Goal: Task Accomplishment & Management: Manage account settings

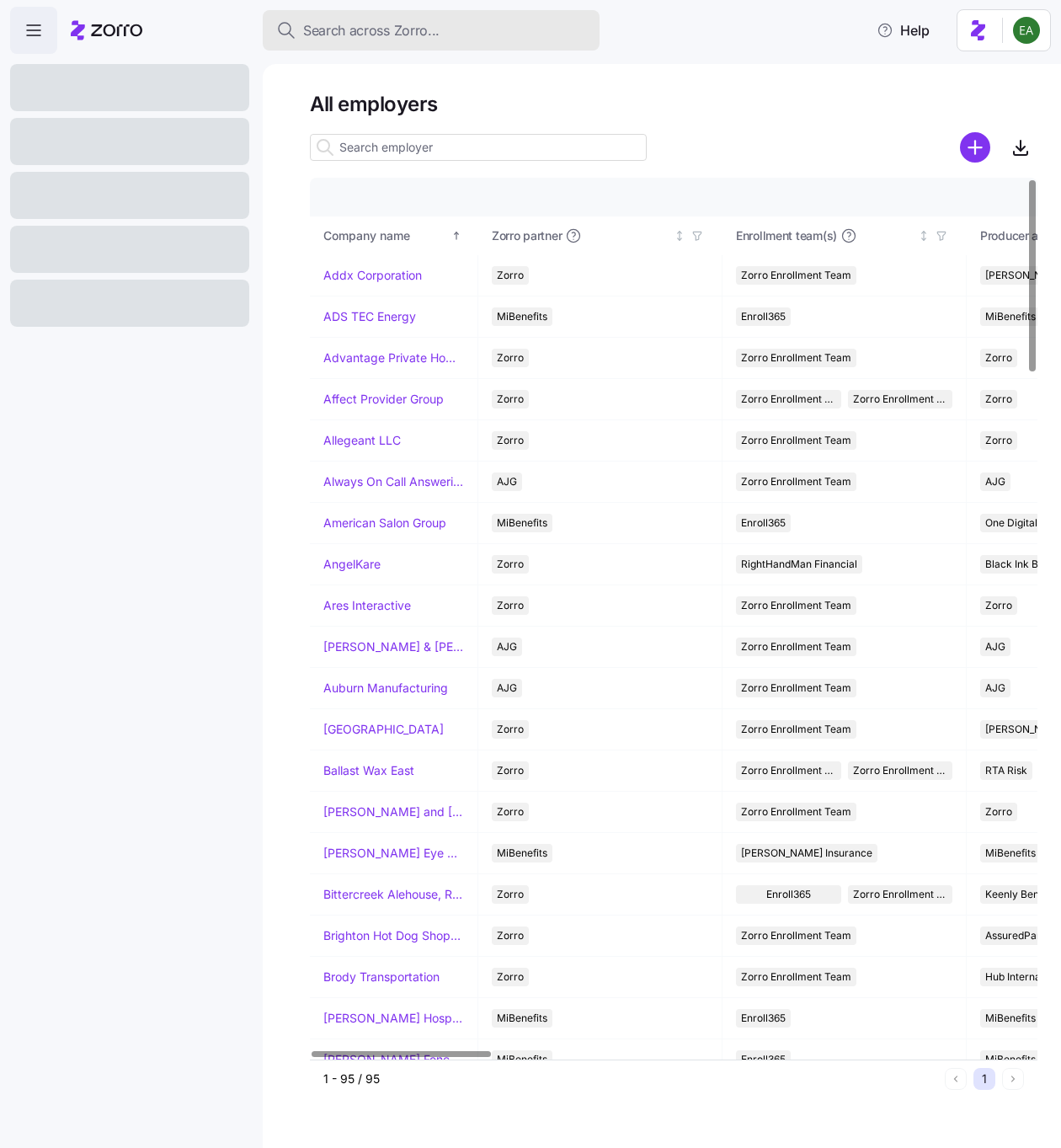
click at [401, 26] on span "Search across Zorro..." at bounding box center [371, 30] width 137 height 21
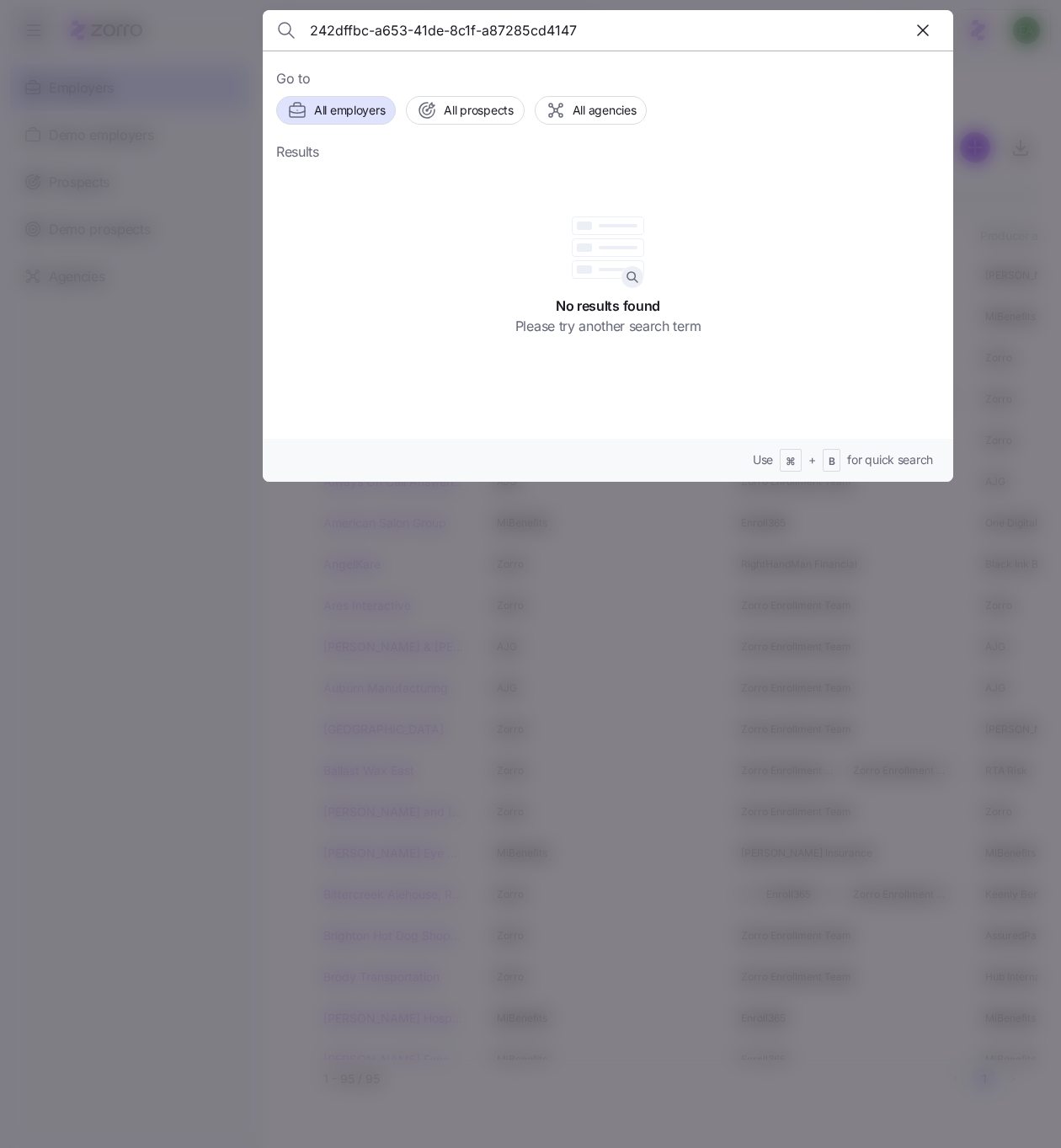
type input "242dffbc-a653-41de-8c1f-a87285cd4147"
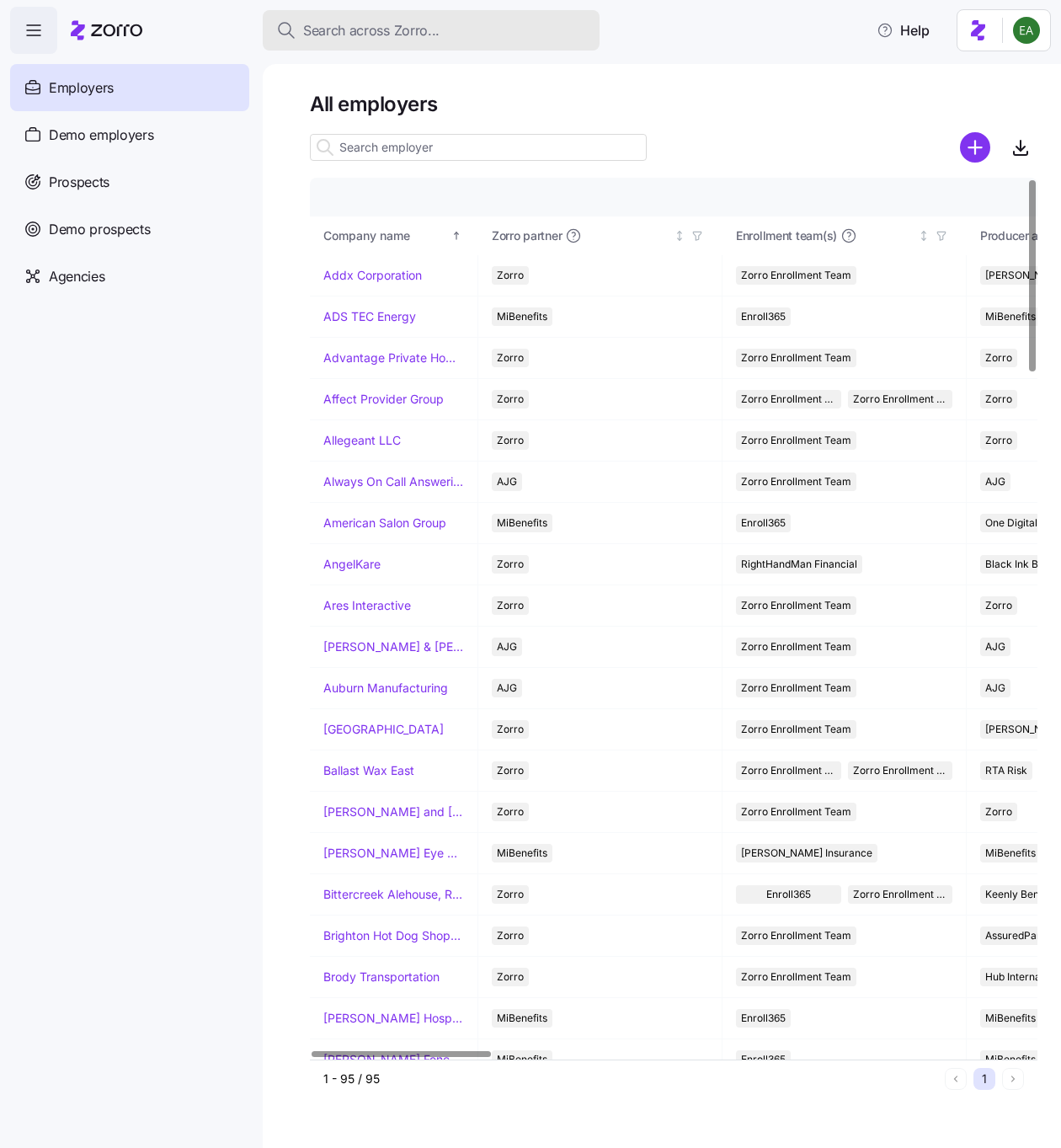
click at [402, 17] on button "Search across Zorro..." at bounding box center [431, 30] width 337 height 41
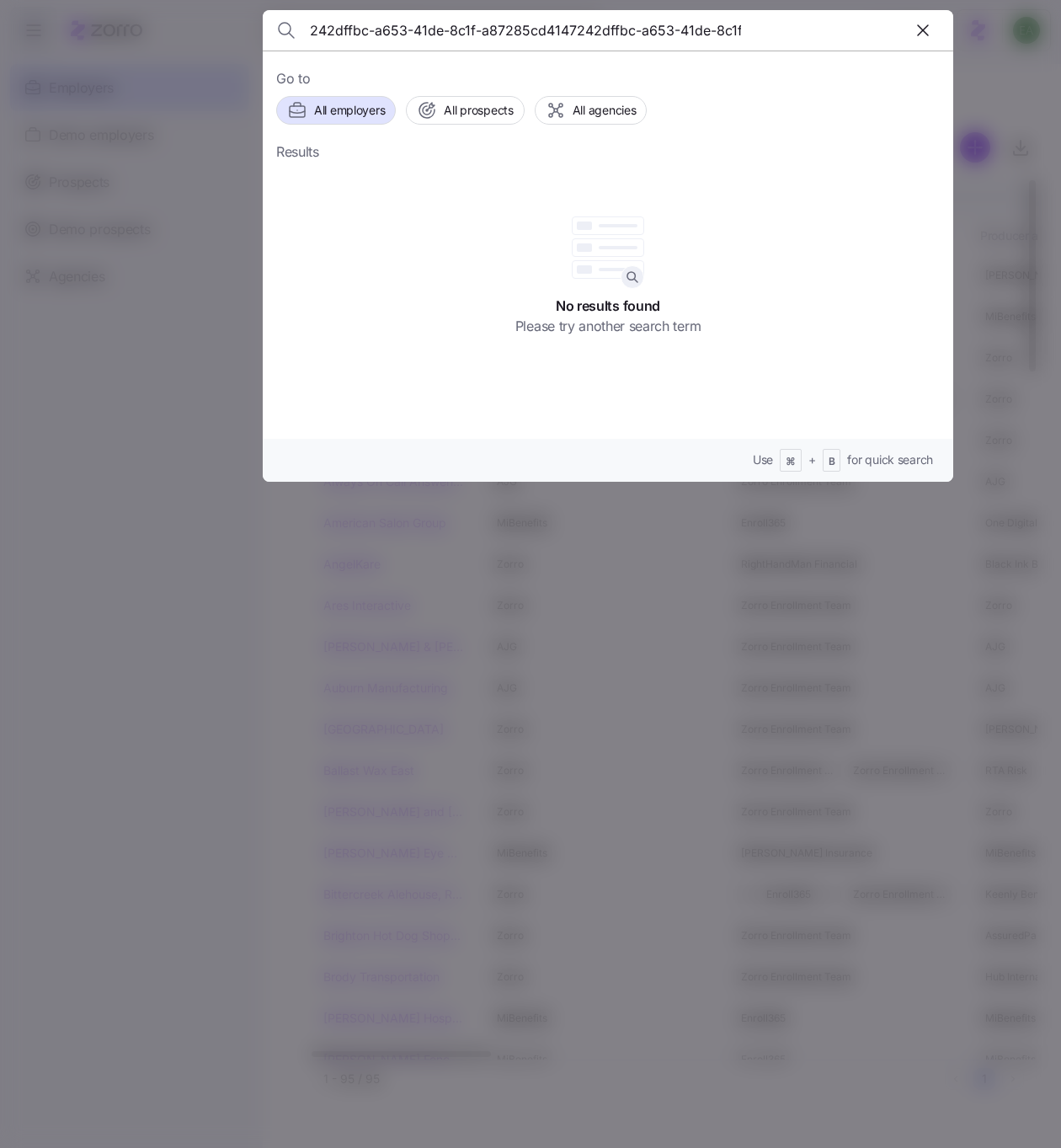
scroll to position [0, 100]
type input "242dffbc-a653-41de-8c1f-a87285cd4147242dffbc-a653-41de-8c1f-a87285cd4147"
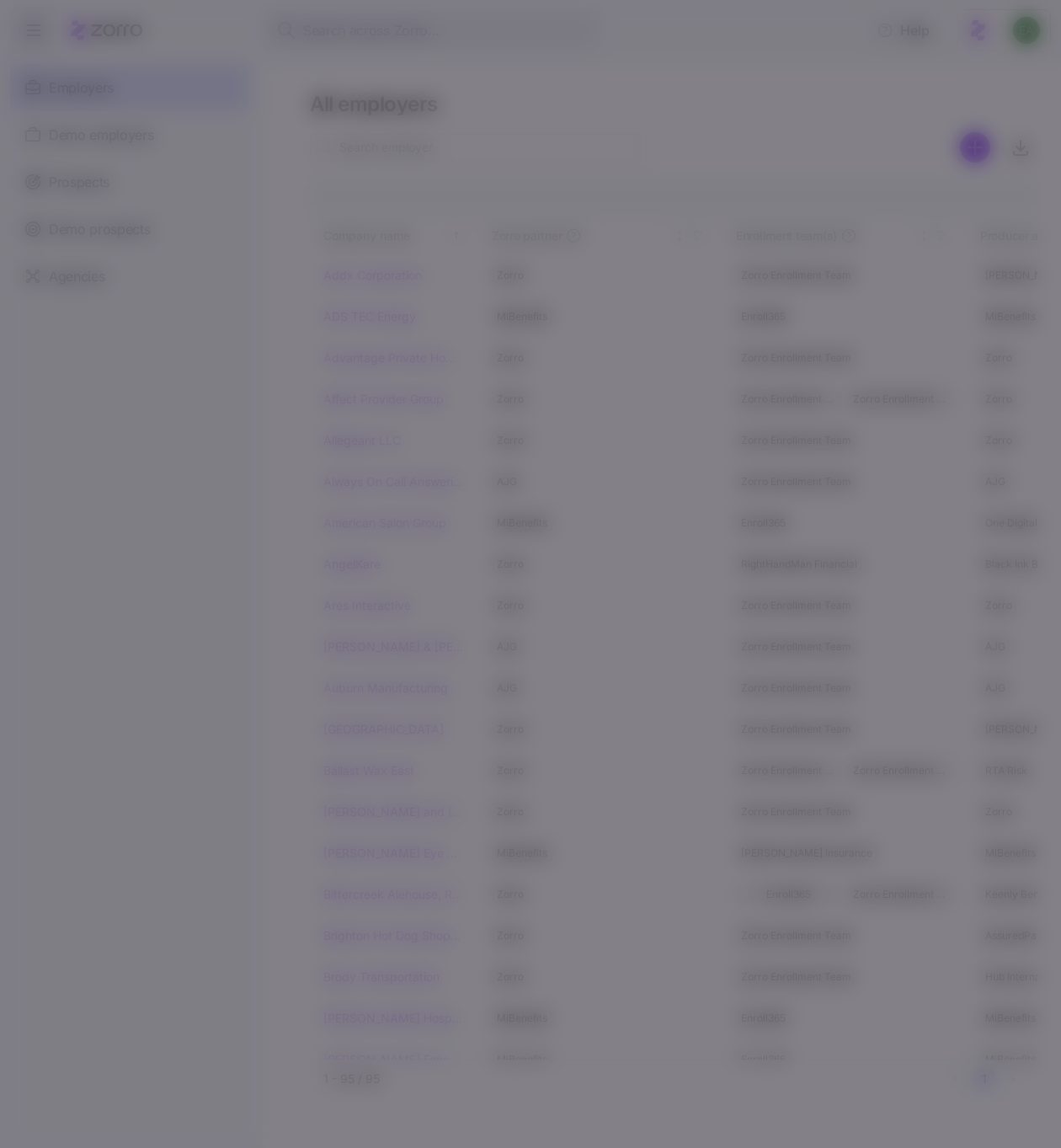
scroll to position [0, 0]
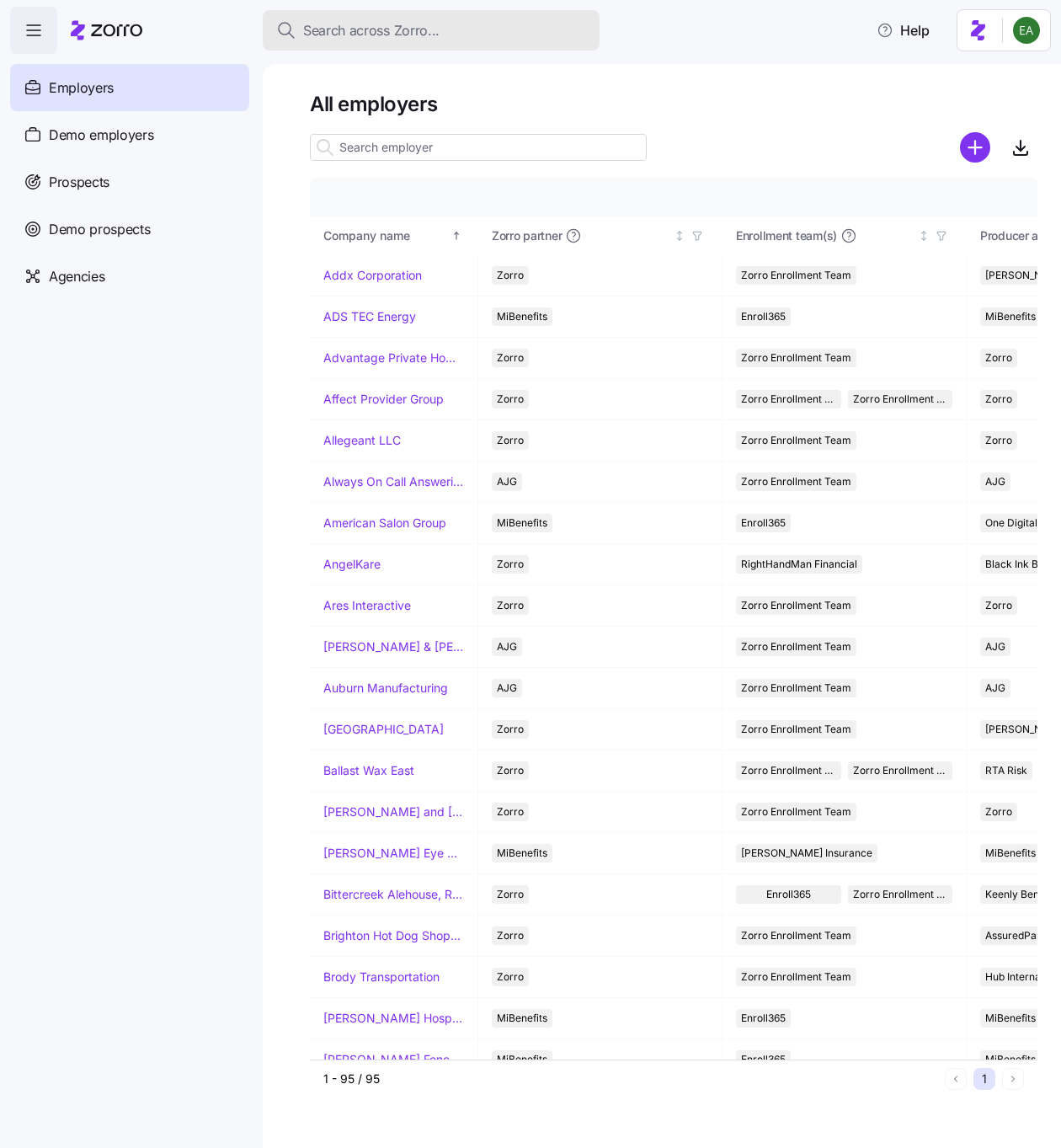
click at [414, 38] on span "Search across Zorro..." at bounding box center [371, 30] width 137 height 21
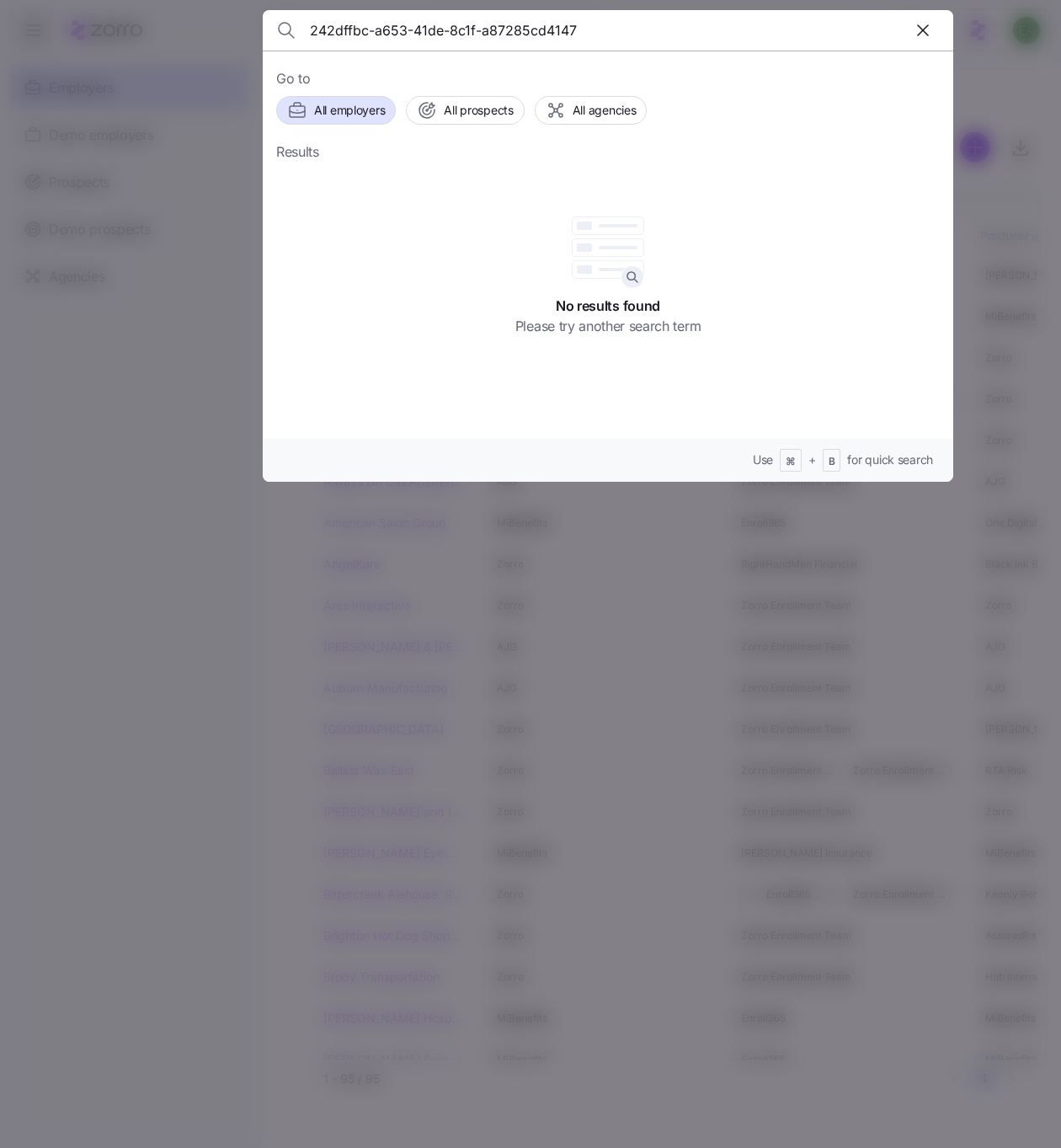
type input "242dffbc-a653-41de-8c1f-a87285cd4147"
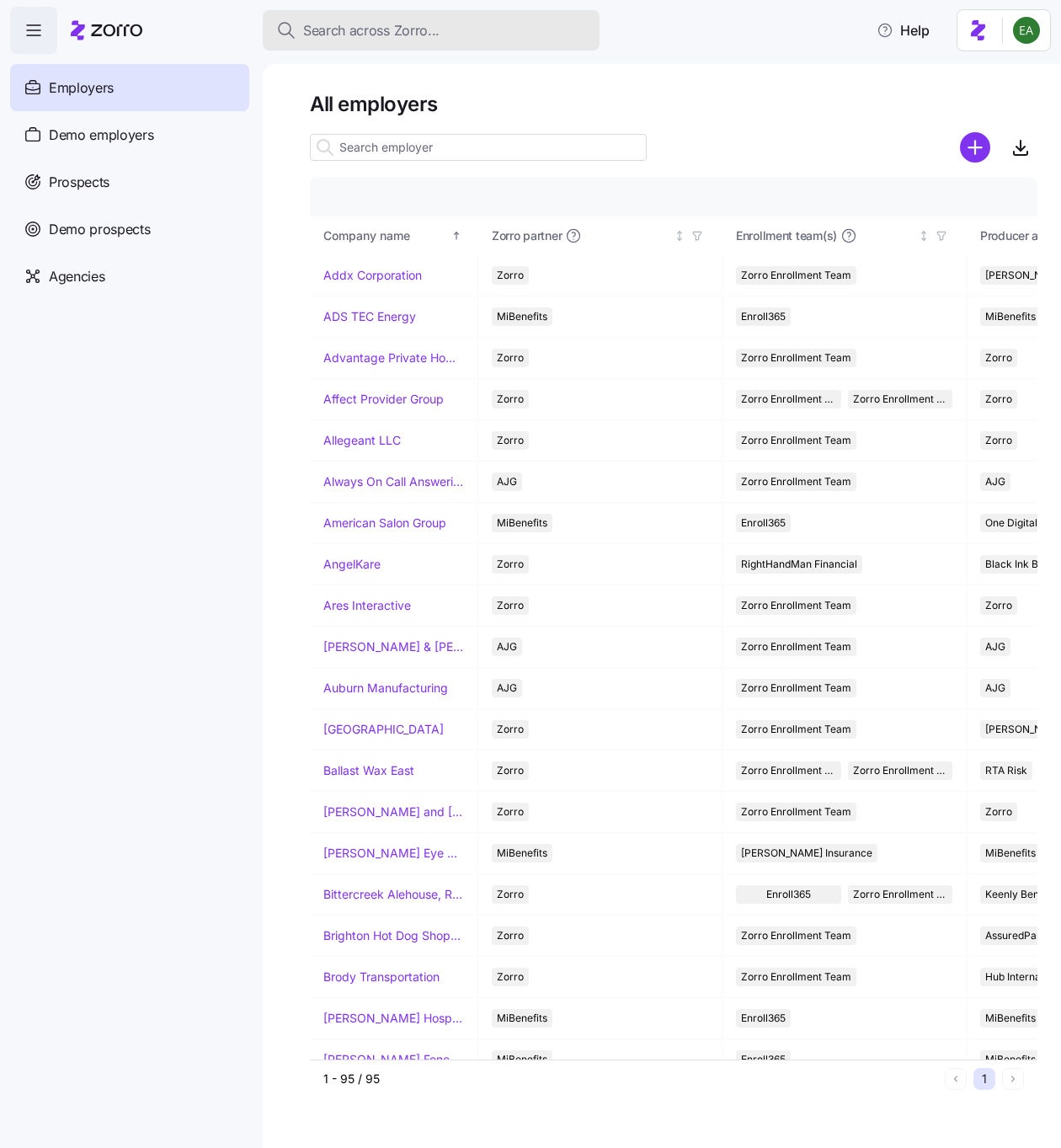
click at [349, 20] on span "Search across Zorro..." at bounding box center [371, 30] width 137 height 21
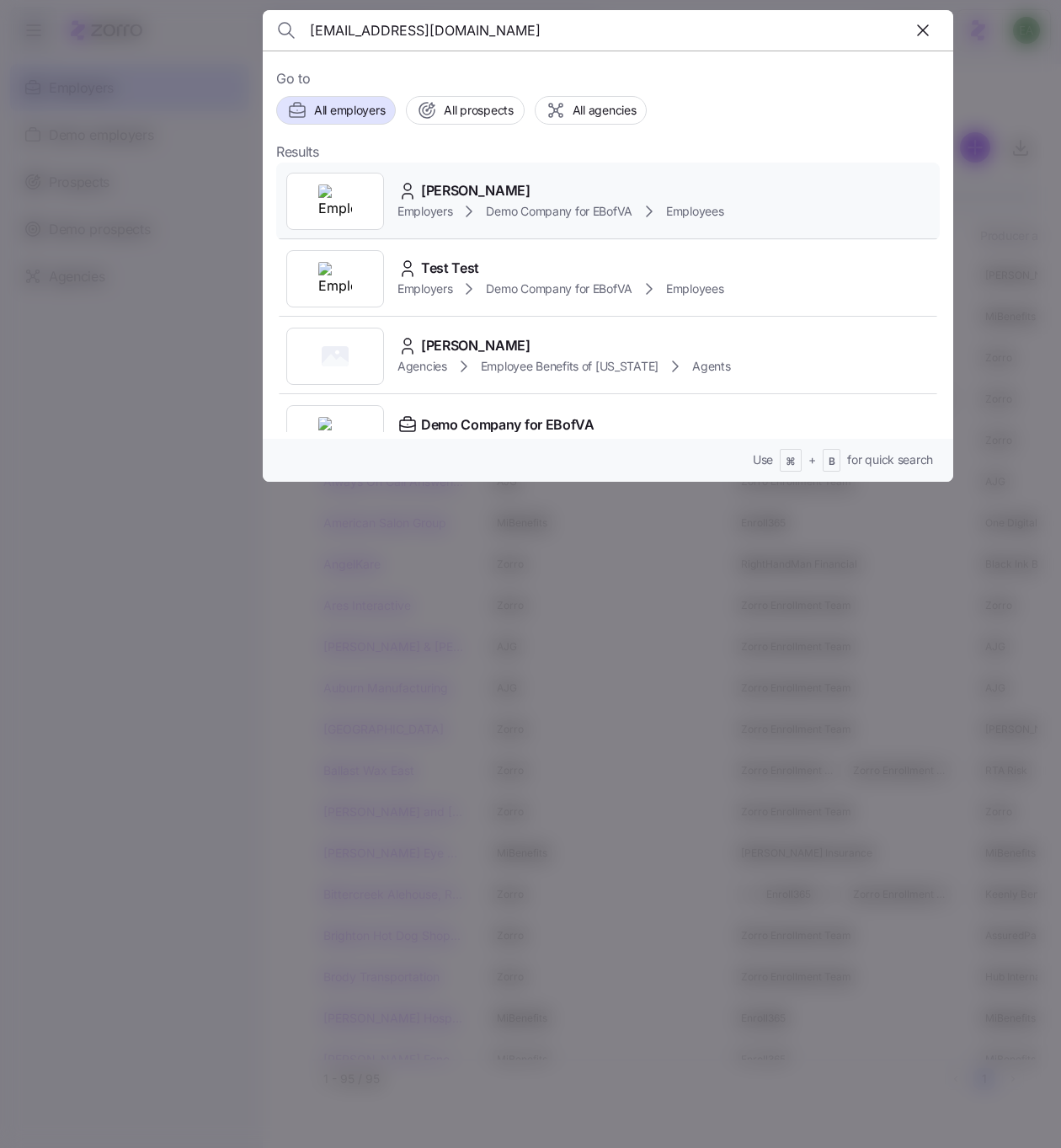
type input "[EMAIL_ADDRESS][DOMAIN_NAME]"
click at [458, 187] on span "[PERSON_NAME]" at bounding box center [475, 190] width 110 height 21
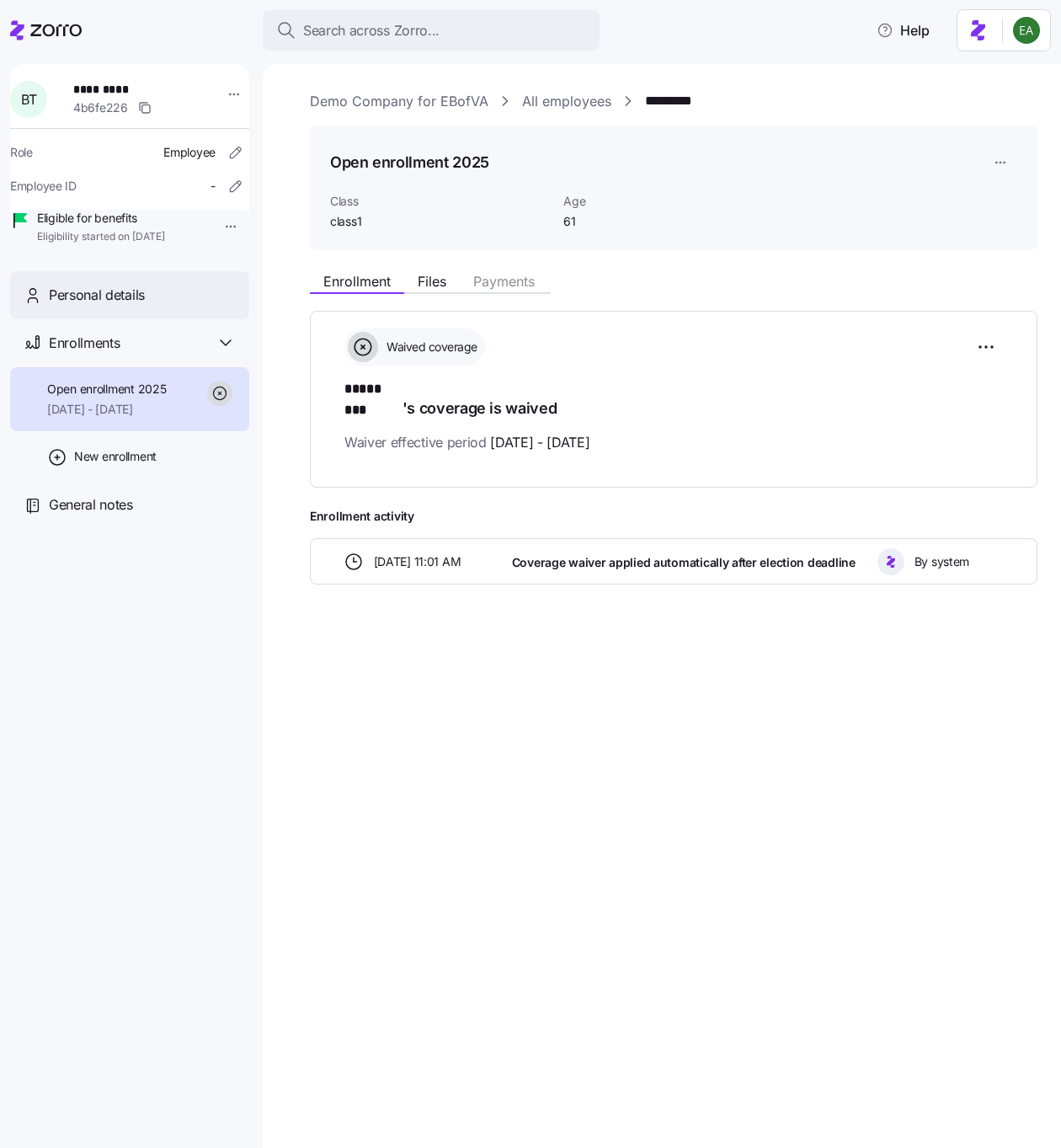
click at [119, 306] on span "Personal details" at bounding box center [97, 294] width 96 height 21
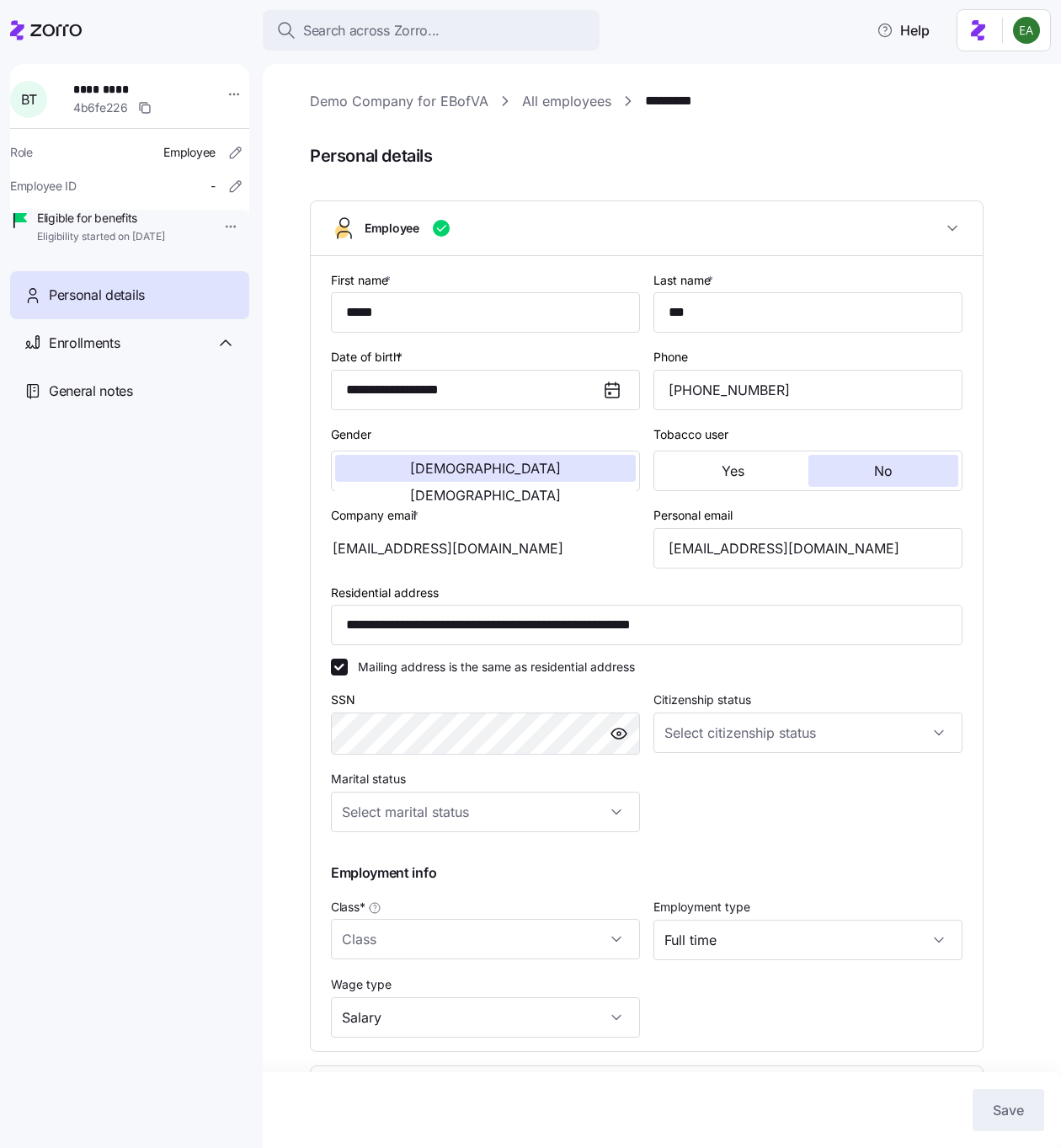
type input "class1"
click at [701, 550] on input "[EMAIL_ADDRESS][DOMAIN_NAME]" at bounding box center [808, 548] width 309 height 41
click at [475, 31] on div "Search across Zorro..." at bounding box center [431, 30] width 310 height 21
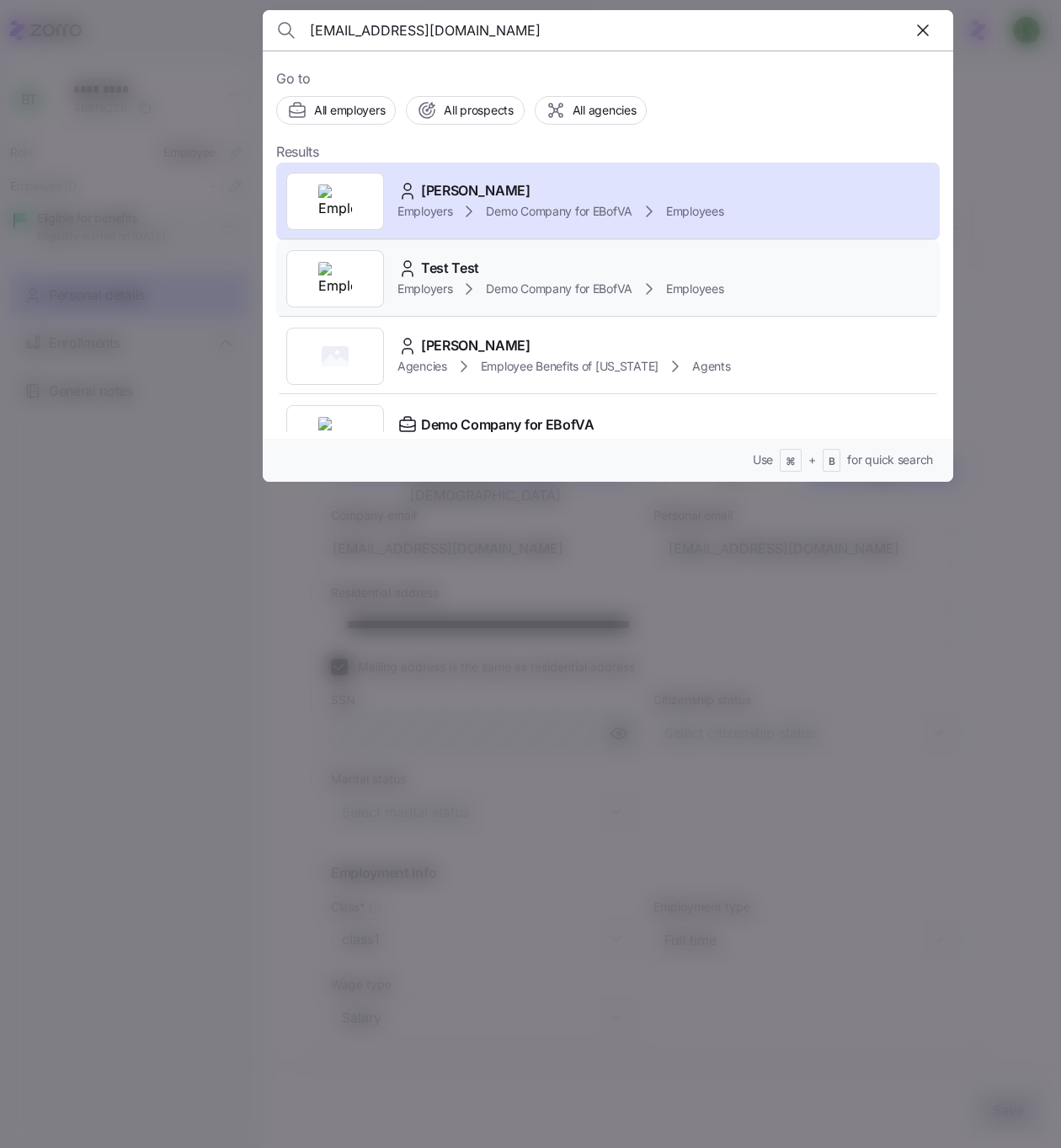
type input "[EMAIL_ADDRESS][DOMAIN_NAME]"
click at [574, 273] on div "Test Test" at bounding box center [560, 268] width 327 height 21
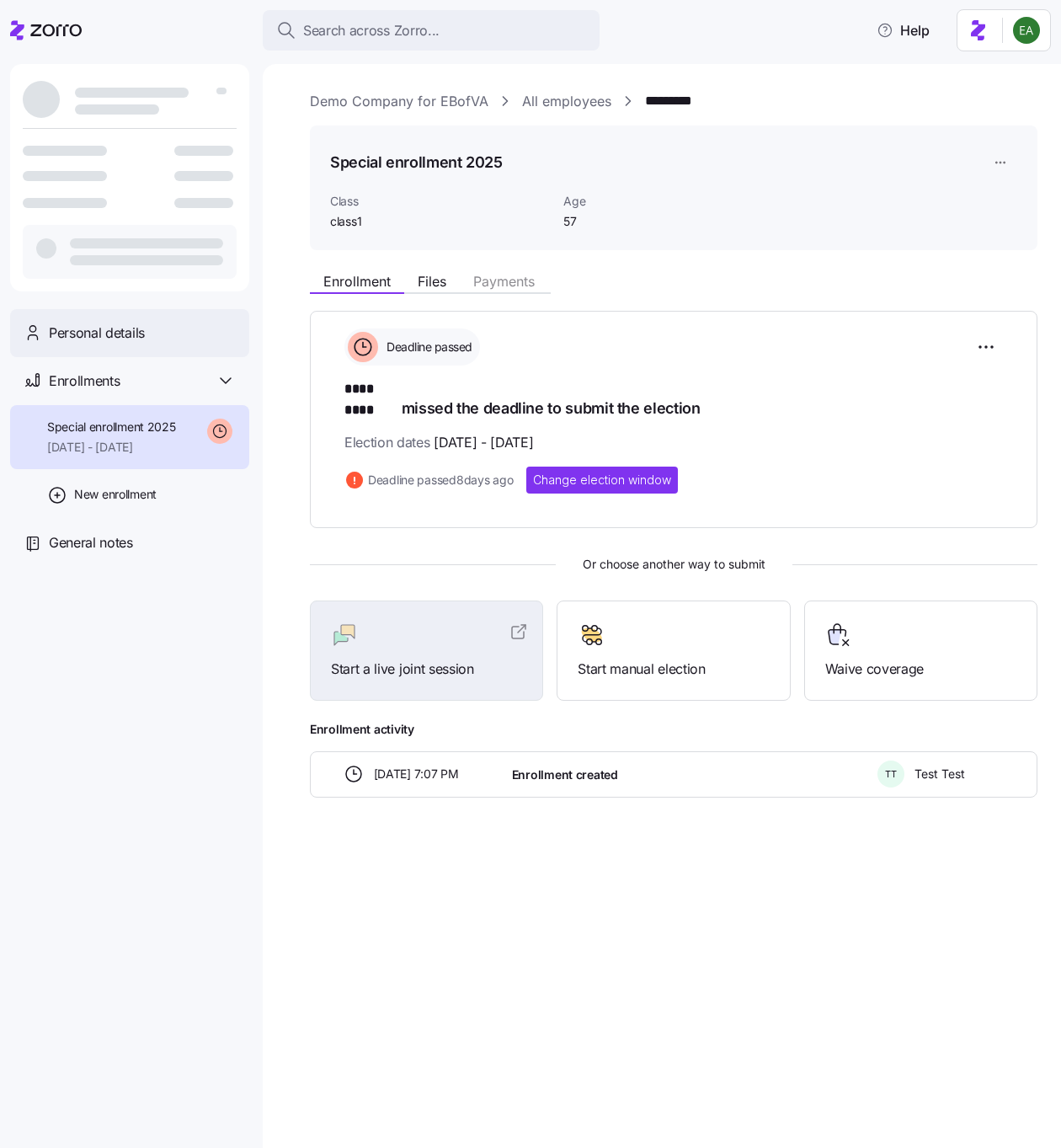
click at [117, 332] on span "Personal details" at bounding box center [97, 332] width 96 height 21
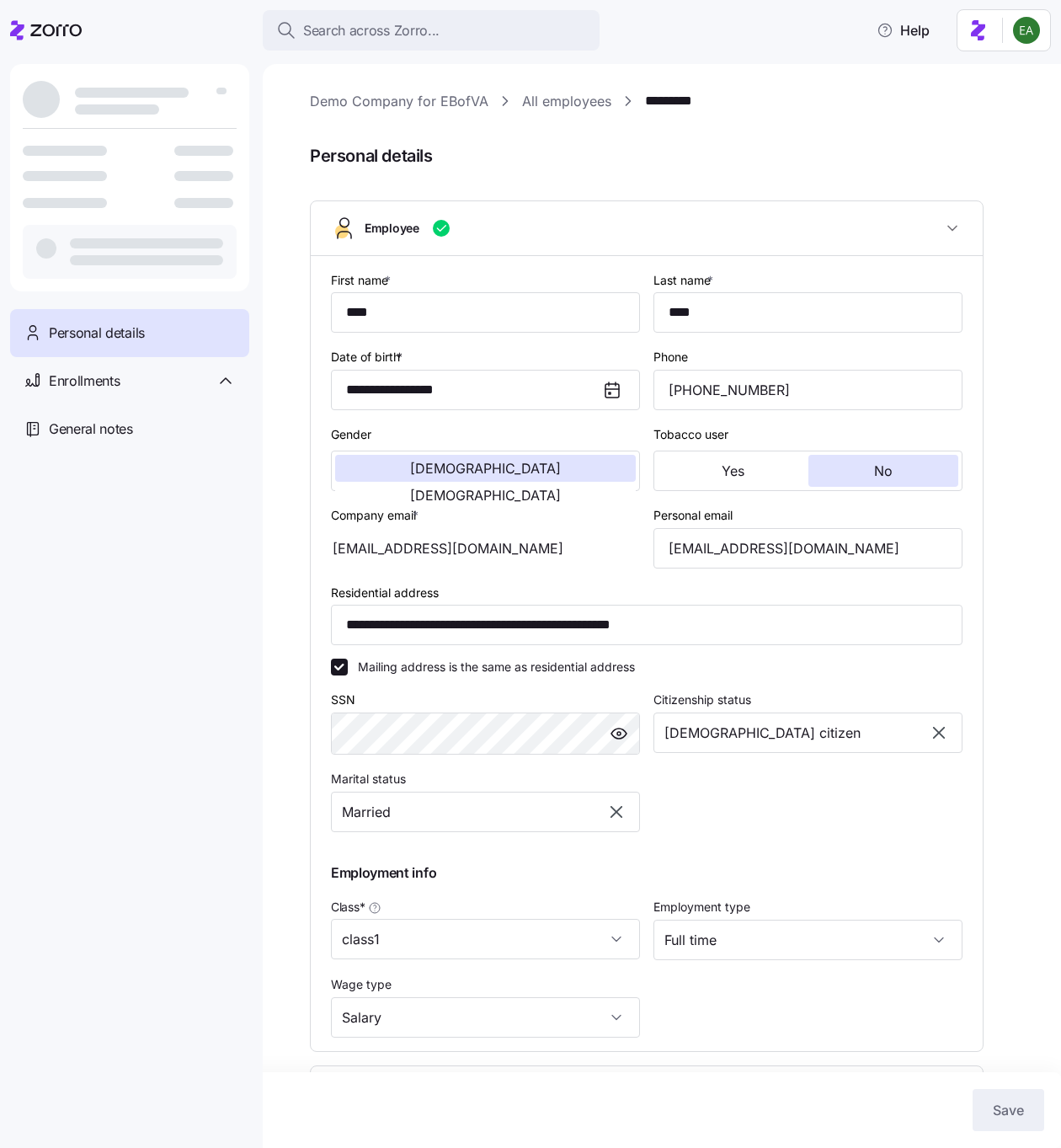
click at [783, 127] on div "**********" at bounding box center [674, 735] width 728 height 1289
click at [586, 105] on link "All employees" at bounding box center [567, 100] width 90 height 21
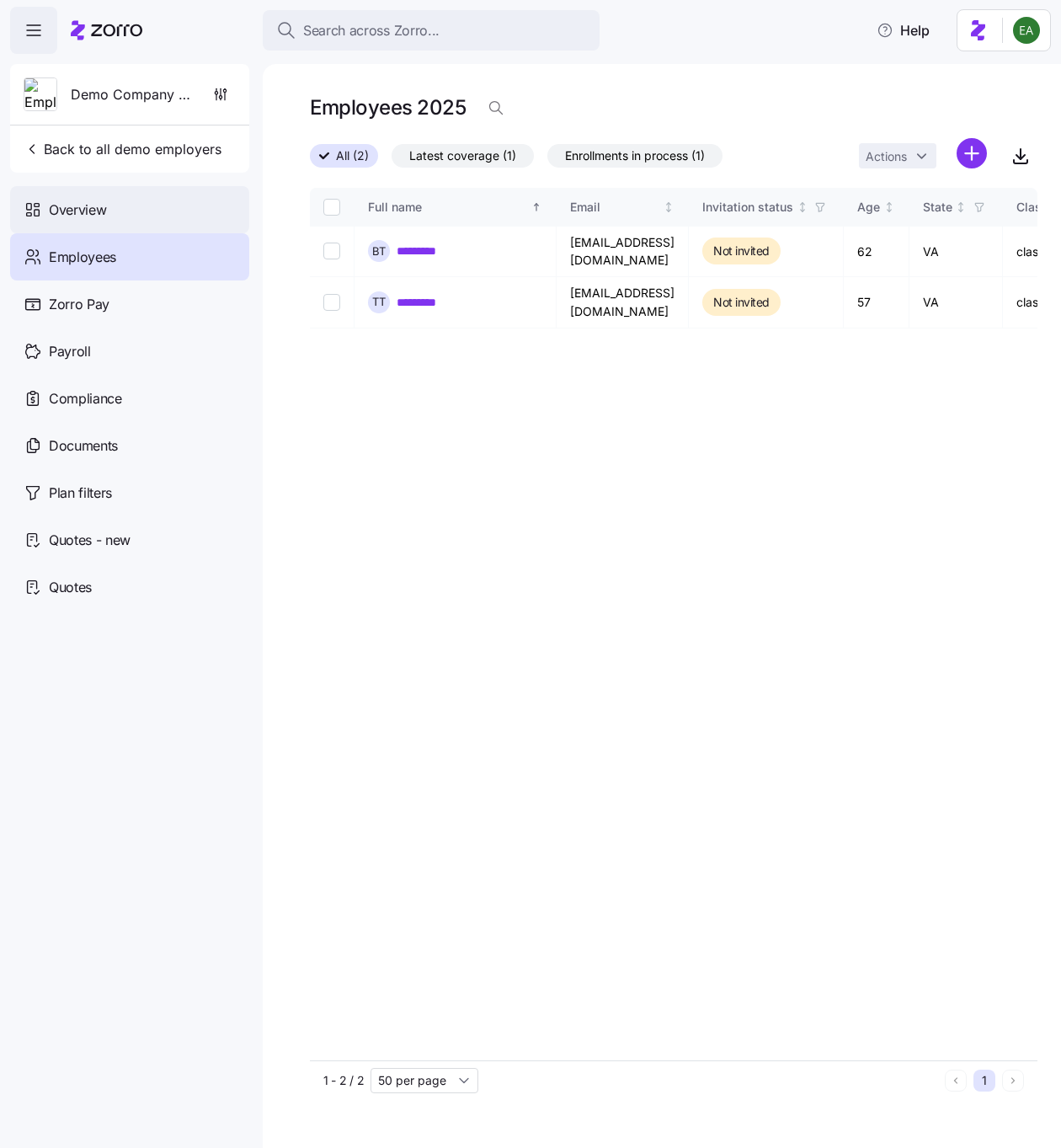
click at [114, 206] on div "Overview" at bounding box center [129, 210] width 239 height 47
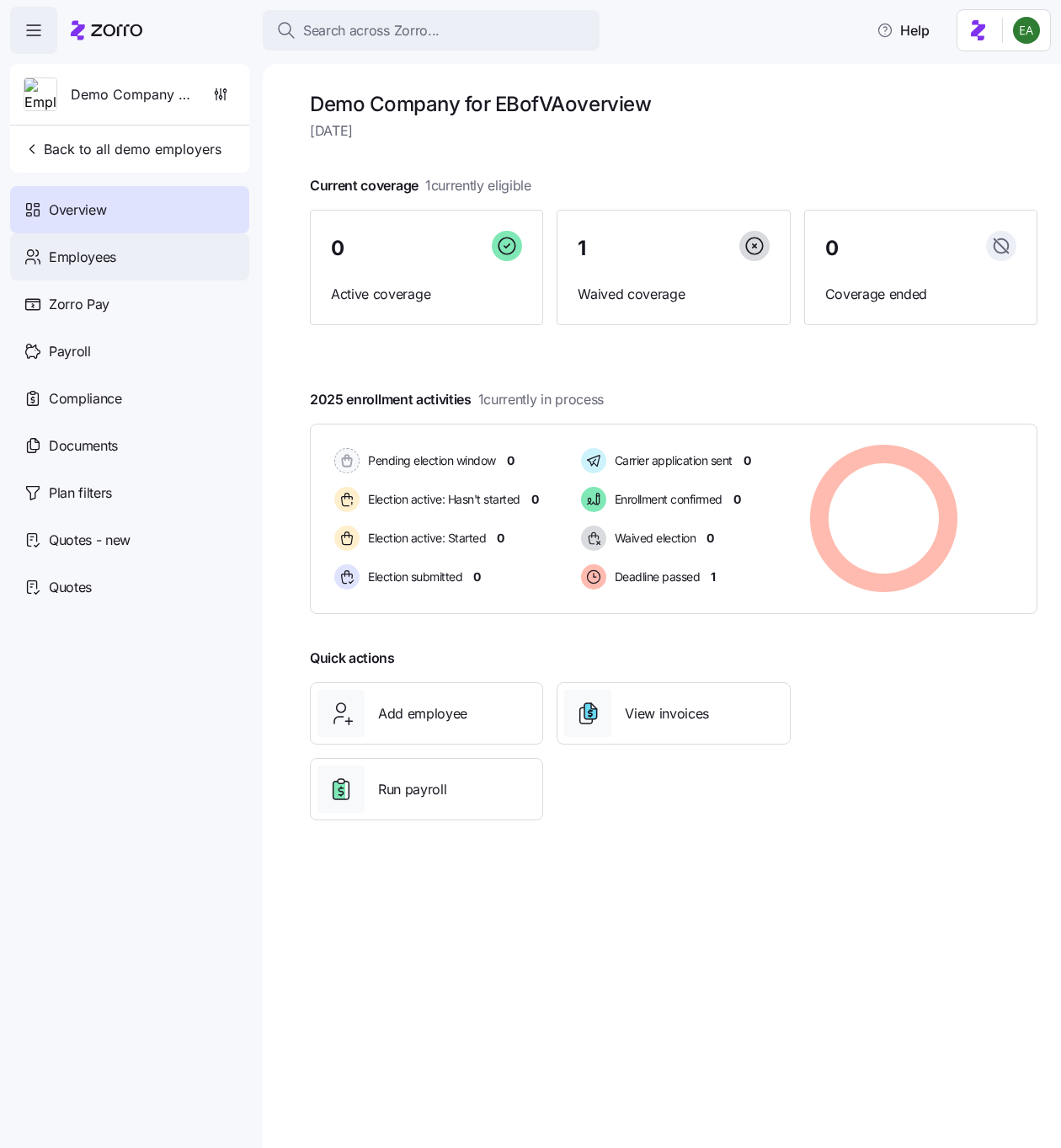
click at [124, 248] on div "Employees" at bounding box center [129, 257] width 239 height 47
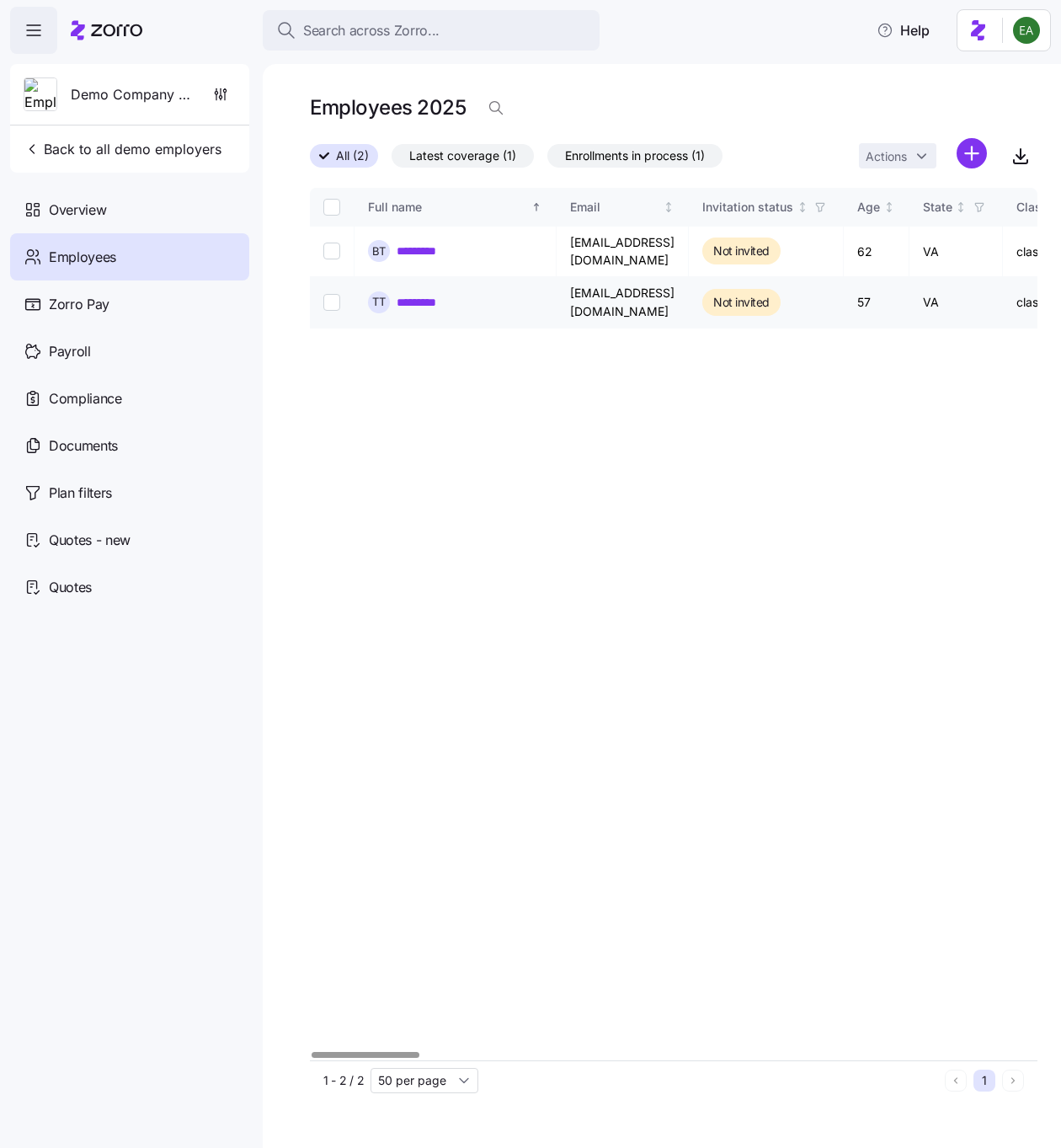
click at [332, 294] on input "Select record 2" at bounding box center [331, 302] width 17 height 17
checkbox input "true"
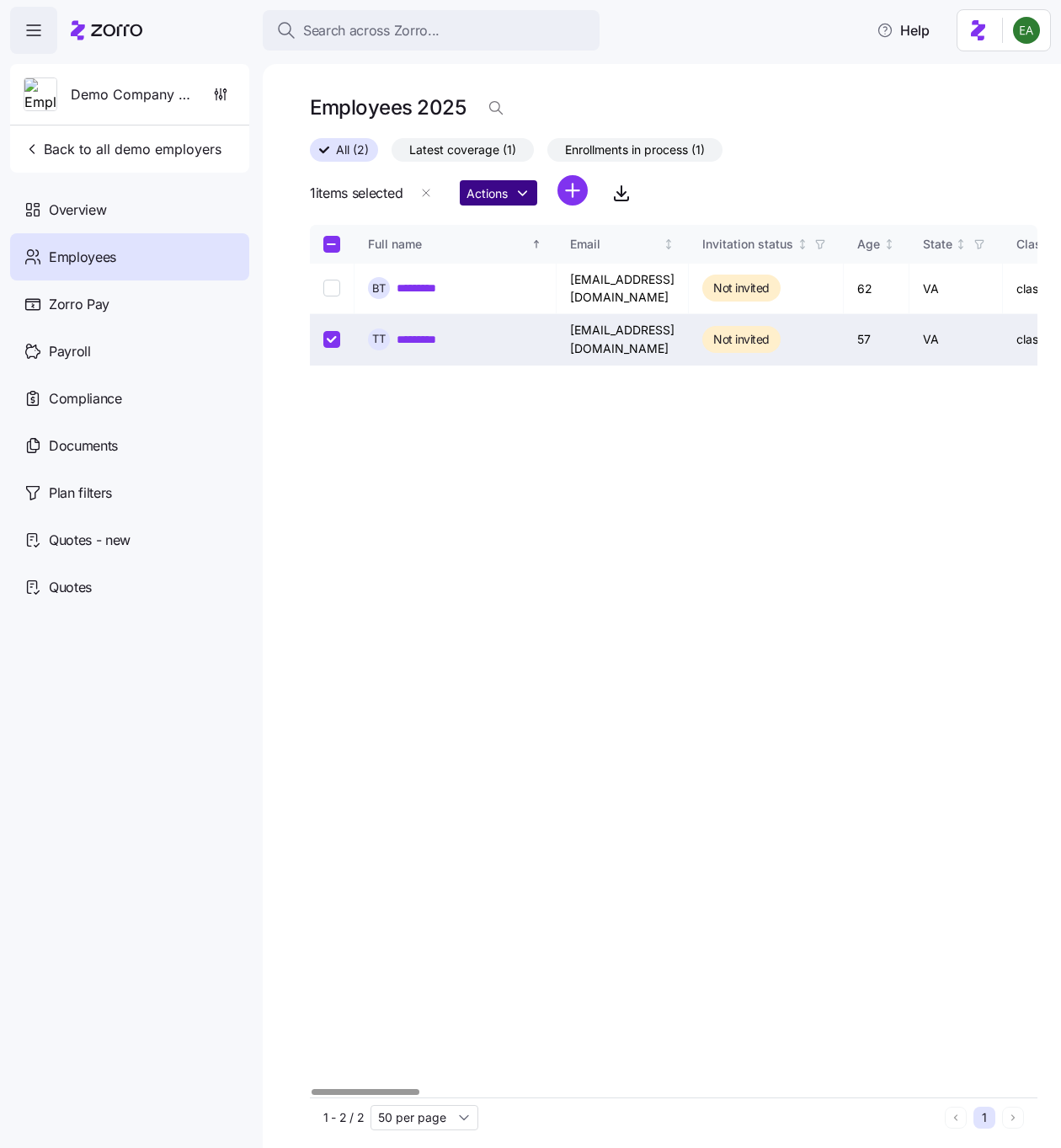
click at [522, 196] on html "Search across Zorro... Help Demo Company for EBofVA Back to all demo employers …" at bounding box center [530, 569] width 1061 height 1138
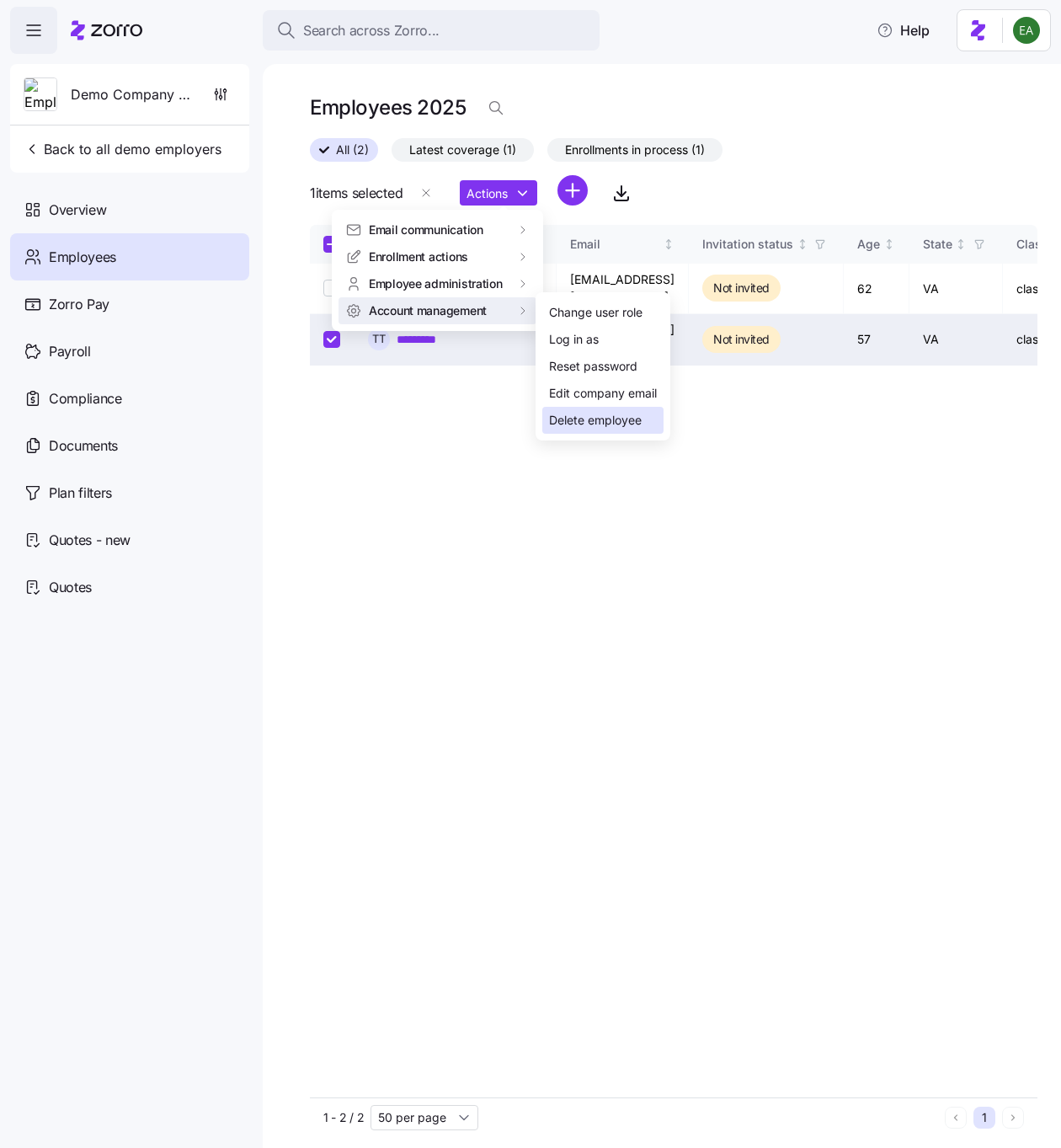
click at [614, 417] on div "Delete employee" at bounding box center [596, 420] width 92 height 18
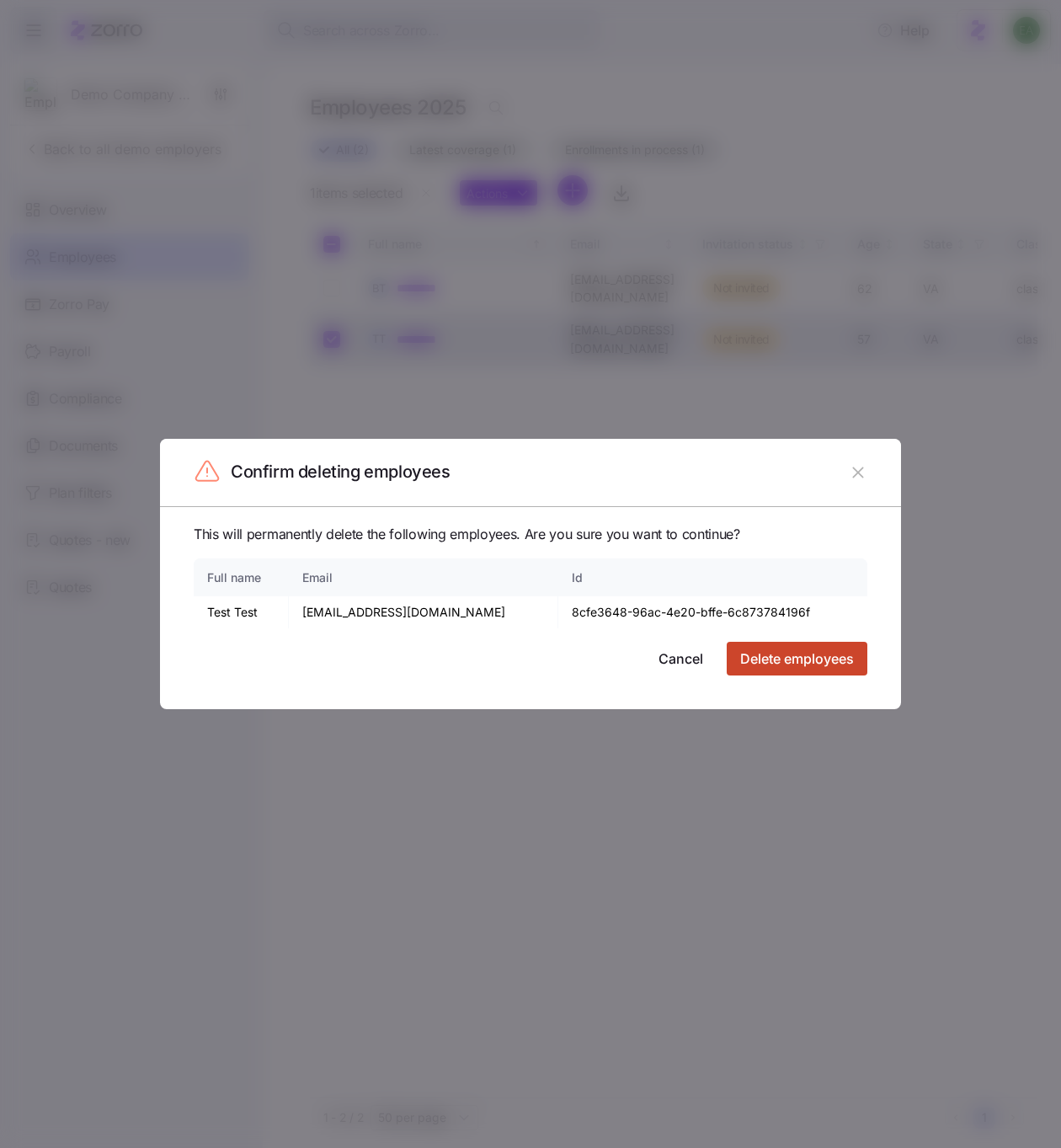
click at [808, 668] on span "Delete employees" at bounding box center [798, 658] width 114 height 20
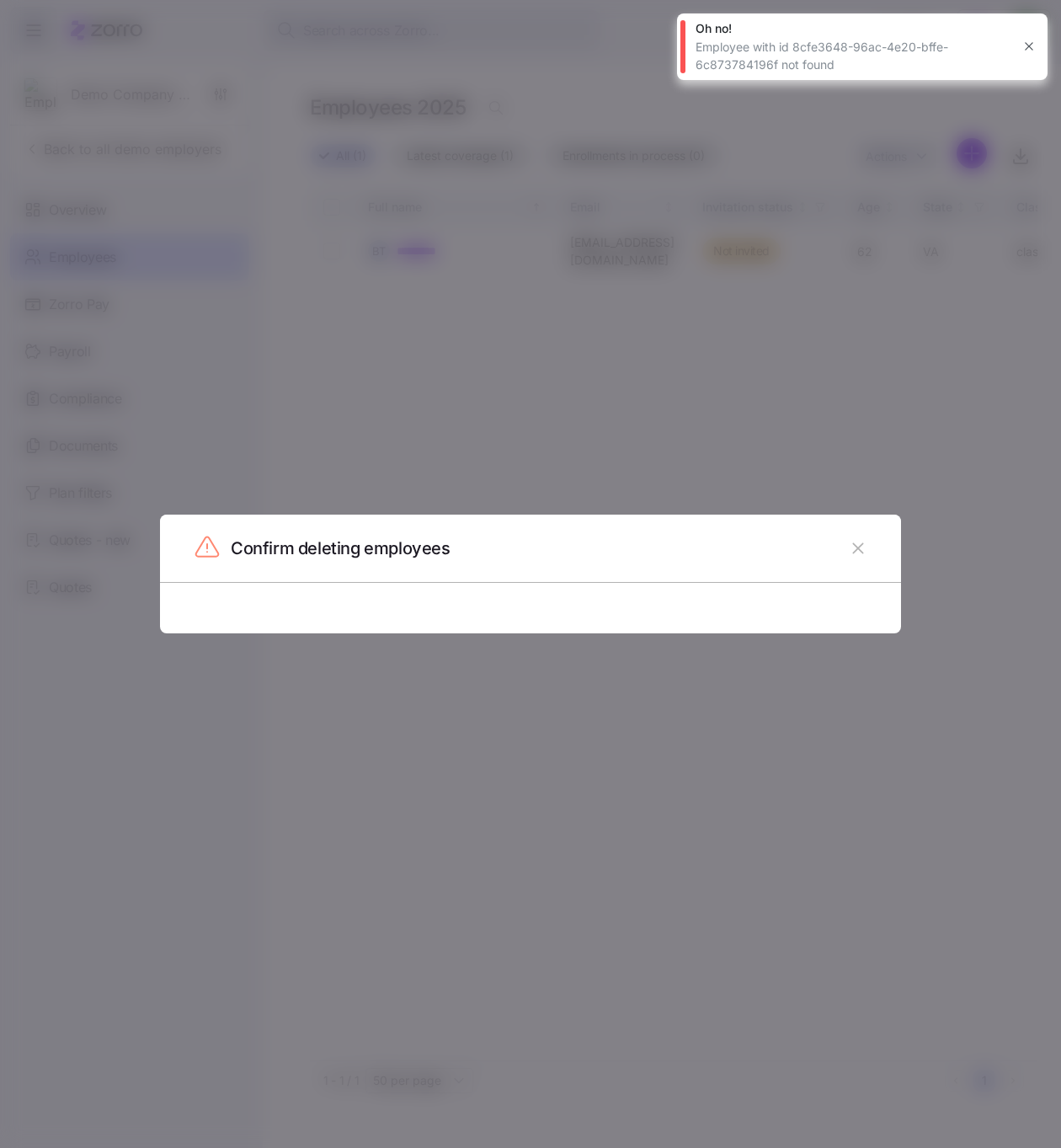
click at [1032, 46] on icon "button" at bounding box center [1029, 46] width 14 height 14
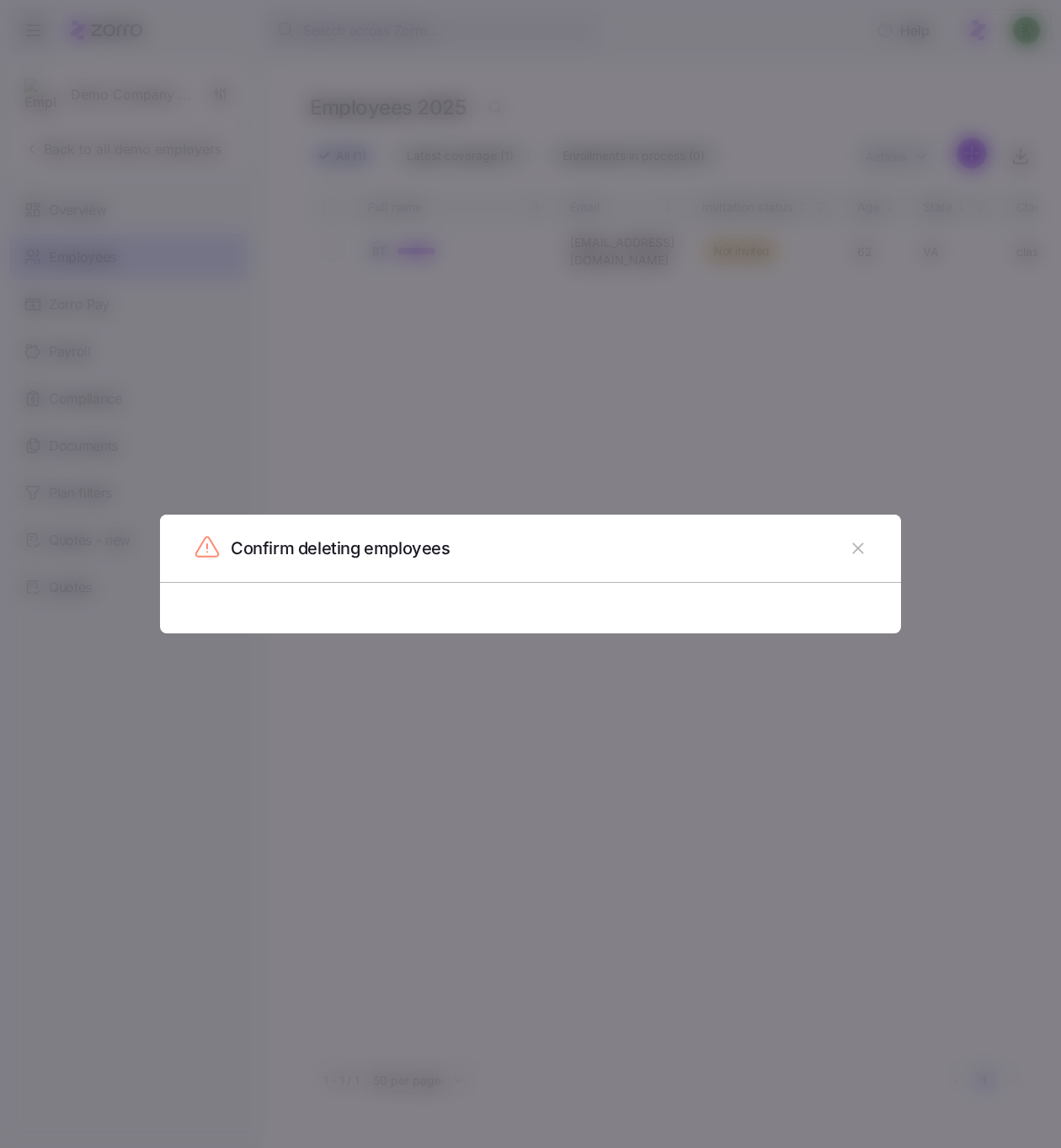
click at [862, 544] on icon "button" at bounding box center [858, 548] width 11 height 11
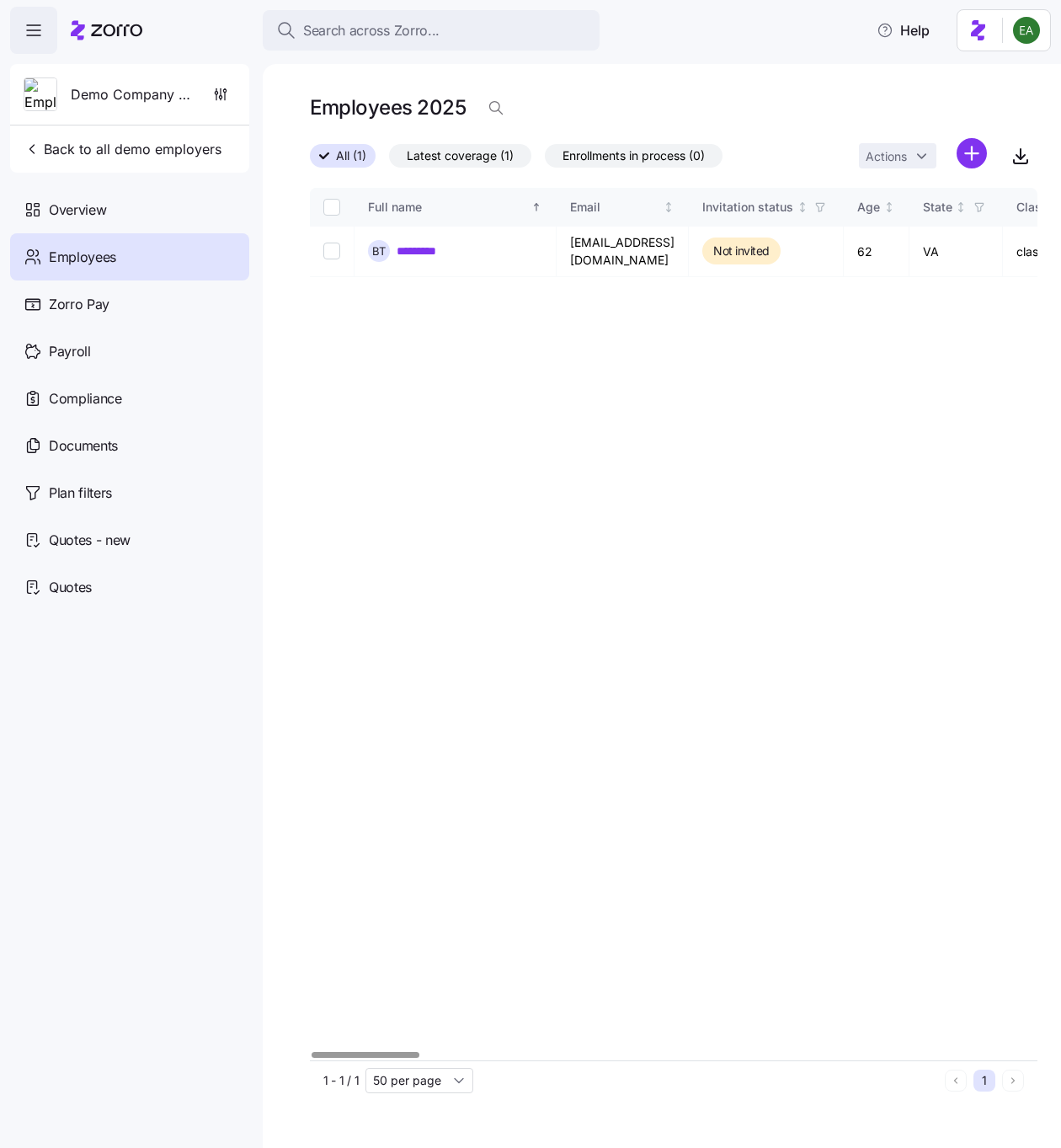
click at [765, 442] on div "Full name Email Invitation status Age State Class Benefit eligibility Role Stat…" at bounding box center [674, 624] width 728 height 873
